Goal: Transaction & Acquisition: Obtain resource

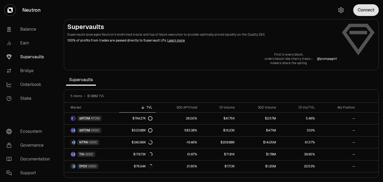
click at [373, 9] on button "Connect" at bounding box center [366, 10] width 26 height 12
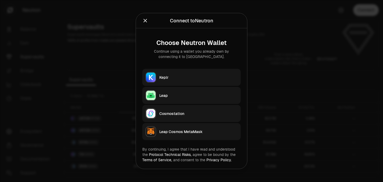
click at [193, 83] on button "Keplr" at bounding box center [191, 77] width 98 height 17
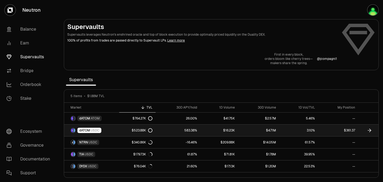
click at [117, 132] on link "dATOM USDC" at bounding box center [91, 130] width 55 height 12
